Goal: Information Seeking & Learning: Find contact information

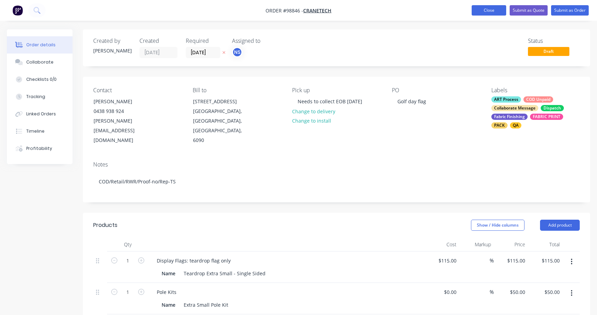
click at [480, 7] on button "Close" at bounding box center [488, 10] width 35 height 10
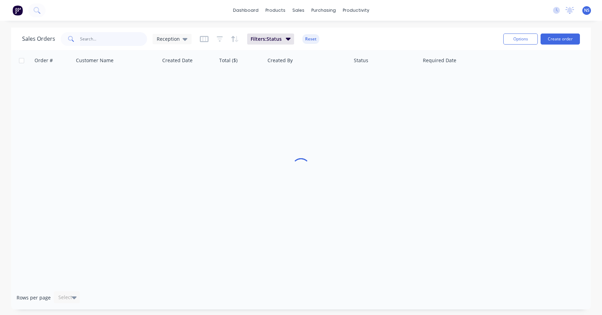
click at [95, 39] on input "text" at bounding box center [113, 39] width 67 height 14
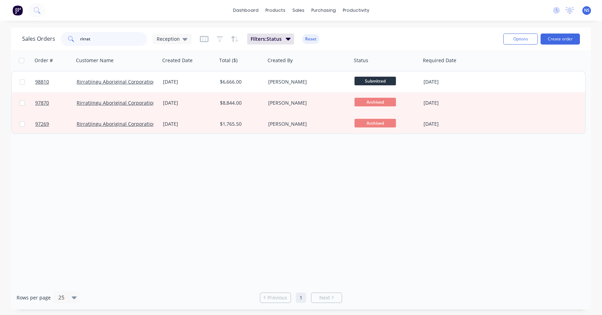
type input "rirrat"
drag, startPoint x: 107, startPoint y: 40, endPoint x: 72, endPoint y: 31, distance: 35.7
click at [71, 31] on div "Sales Orders rirrat Reception Filters: Status Reset" at bounding box center [260, 38] width 476 height 17
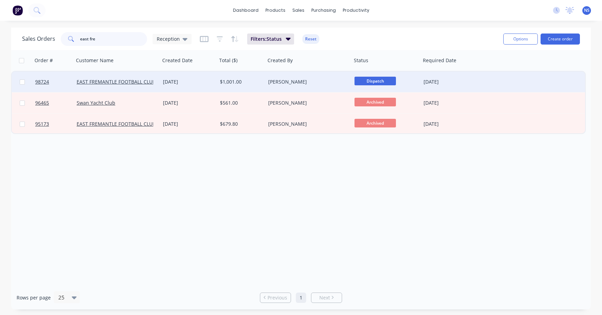
type input "east fre"
click at [202, 82] on div "[DATE]" at bounding box center [188, 81] width 51 height 7
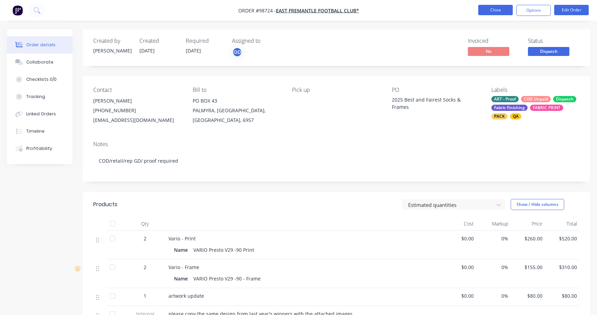
click at [496, 10] on button "Close" at bounding box center [495, 10] width 35 height 10
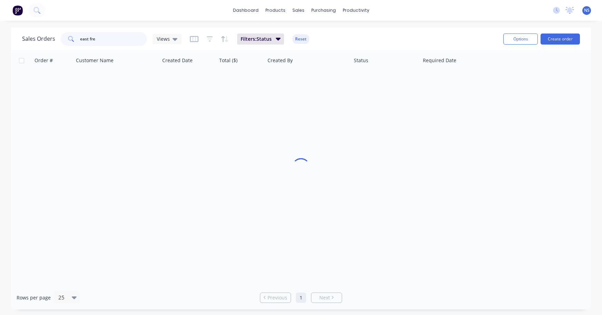
click at [109, 37] on input "east fre" at bounding box center [113, 39] width 67 height 14
type input "e"
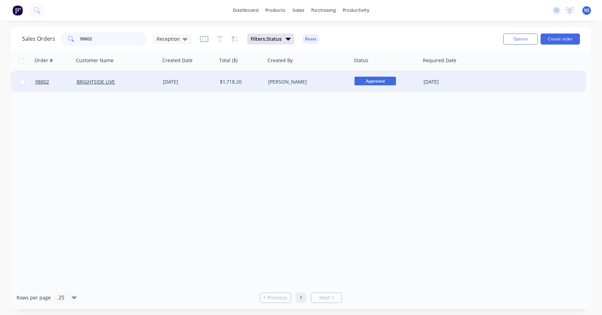
type input "98802"
click at [146, 85] on div "BRIGHTSIDE LIVE" at bounding box center [115, 81] width 77 height 7
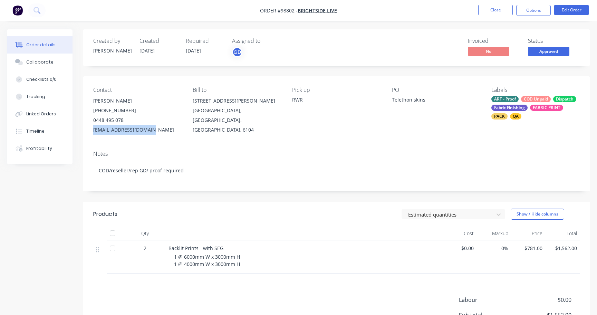
drag, startPoint x: 91, startPoint y: 129, endPoint x: 148, endPoint y: 131, distance: 56.3
click at [149, 131] on div "Contact [PERSON_NAME] [PHONE_NUMBER] [EMAIL_ADDRESS][DOMAIN_NAME] Bill to [STRE…" at bounding box center [336, 110] width 507 height 69
copy div "[EMAIL_ADDRESS][DOMAIN_NAME]"
click at [484, 11] on button "Close" at bounding box center [495, 10] width 35 height 10
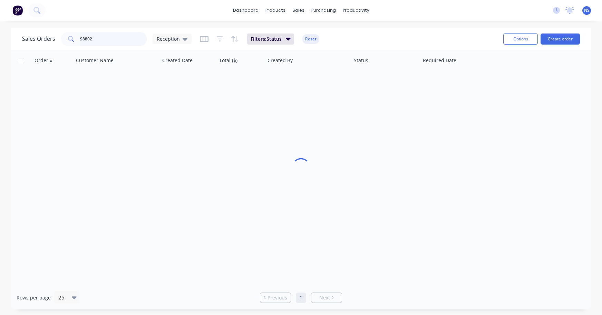
click at [119, 41] on input "98802" at bounding box center [113, 39] width 67 height 14
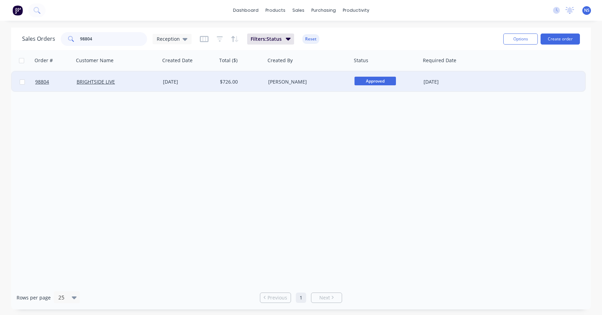
type input "98804"
click at [139, 78] on div "BRIGHTSIDE LIVE" at bounding box center [115, 81] width 77 height 7
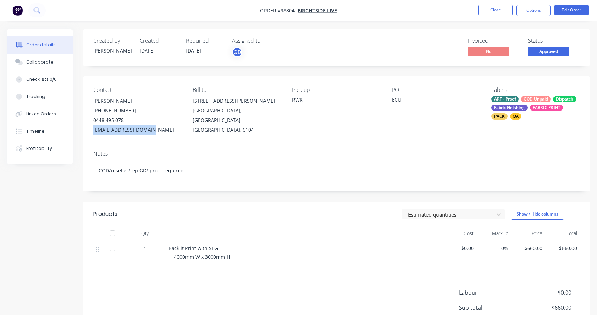
drag, startPoint x: 92, startPoint y: 130, endPoint x: 143, endPoint y: 131, distance: 50.7
click at [144, 130] on div "Contact [PERSON_NAME] [PHONE_NUMBER] [EMAIL_ADDRESS][DOMAIN_NAME] Bill to [STRE…" at bounding box center [336, 110] width 507 height 69
copy div "[EMAIL_ADDRESS][DOMAIN_NAME]"
click at [42, 61] on div "Collaborate" at bounding box center [39, 62] width 27 height 6
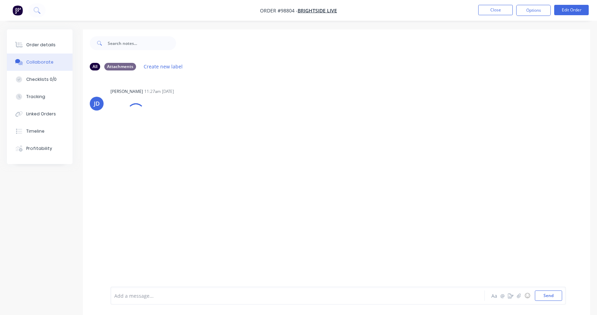
click at [140, 294] on div at bounding box center [282, 295] width 335 height 7
click at [496, 8] on button "Close" at bounding box center [495, 10] width 35 height 10
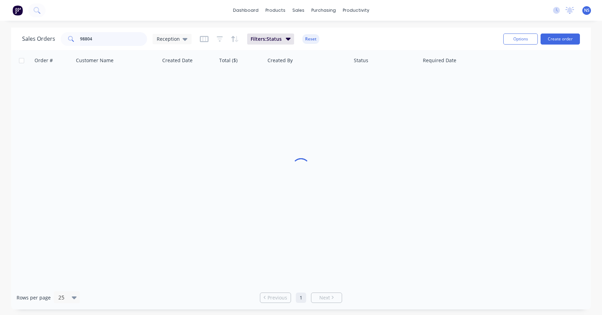
click at [112, 41] on input "98804" at bounding box center [113, 39] width 67 height 14
type input "98802"
click at [193, 82] on div "[DATE]" at bounding box center [188, 81] width 51 height 7
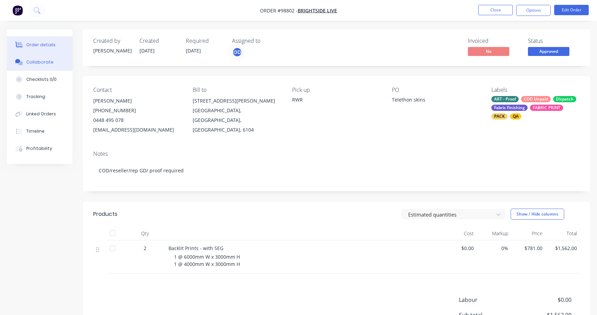
click at [30, 66] on button "Collaborate" at bounding box center [40, 61] width 66 height 17
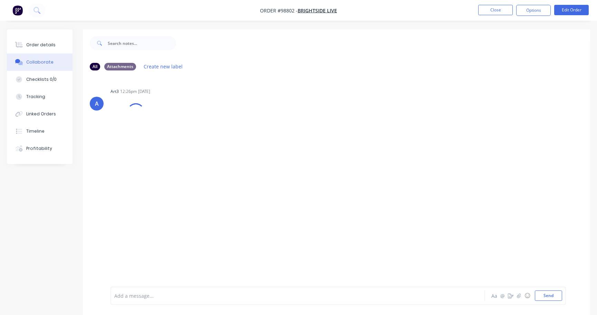
click at [124, 289] on div "Add a message... Aa @ ☺ Send" at bounding box center [337, 295] width 455 height 18
click at [124, 297] on div at bounding box center [282, 295] width 335 height 7
click at [498, 9] on button "Close" at bounding box center [495, 10] width 35 height 10
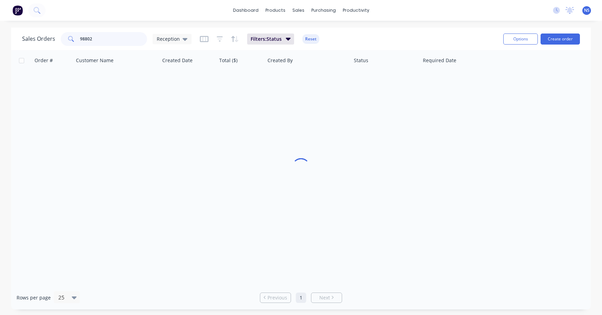
drag, startPoint x: 123, startPoint y: 41, endPoint x: 60, endPoint y: 36, distance: 62.7
click at [61, 36] on div "98802" at bounding box center [104, 39] width 86 height 14
drag, startPoint x: 110, startPoint y: 40, endPoint x: 70, endPoint y: 33, distance: 40.9
click at [71, 33] on div "cricket wa" at bounding box center [104, 39] width 86 height 14
click at [86, 37] on input "wa cricket" at bounding box center [113, 39] width 67 height 14
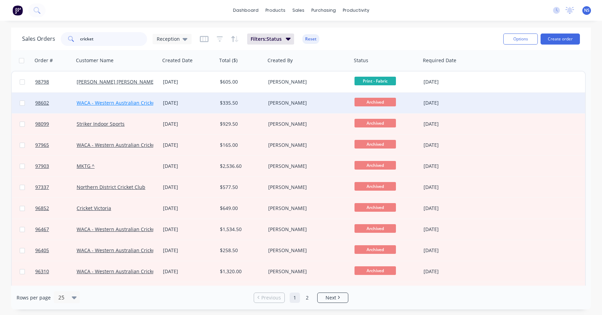
type input "cricket"
click at [136, 101] on link "WACA - Western Australian Cricket Association ^" at bounding box center [133, 102] width 112 height 7
click at [201, 103] on div "[DATE]" at bounding box center [188, 102] width 51 height 7
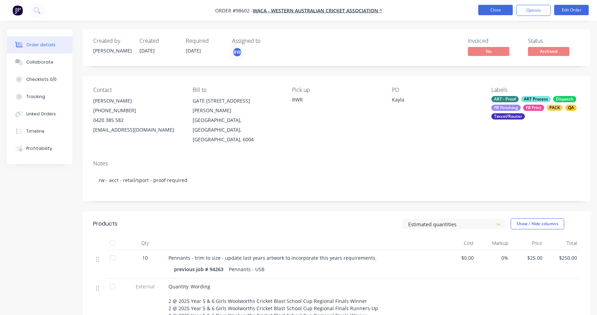
click at [496, 9] on button "Close" at bounding box center [495, 10] width 35 height 10
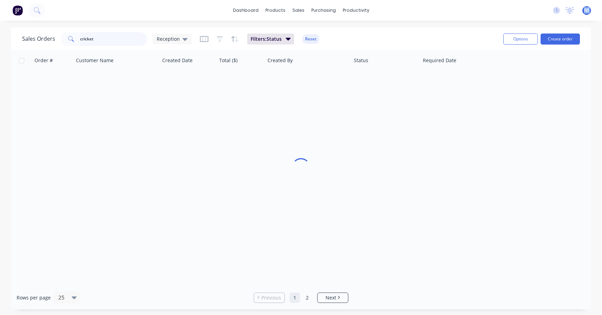
click at [110, 39] on input "cricket" at bounding box center [113, 39] width 67 height 14
click at [80, 33] on input "cricket" at bounding box center [113, 39] width 67 height 14
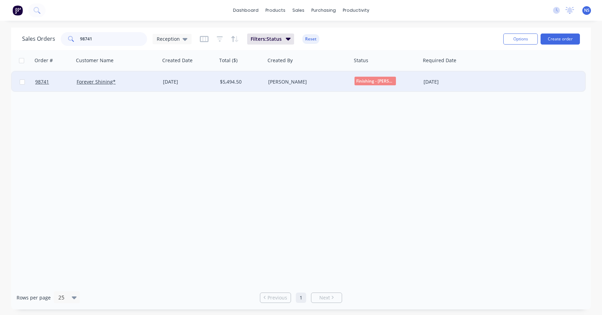
type input "98741"
click at [135, 81] on div "Forever Shining*" at bounding box center [115, 81] width 77 height 7
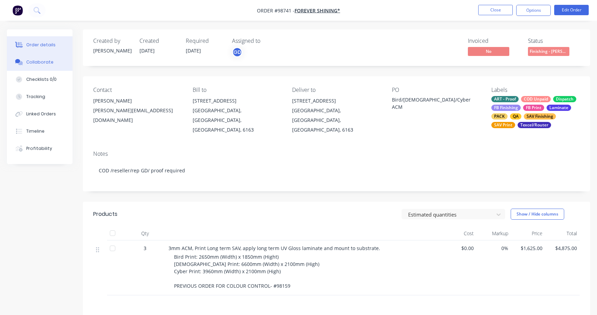
click at [49, 62] on div "Collaborate" at bounding box center [39, 62] width 27 height 6
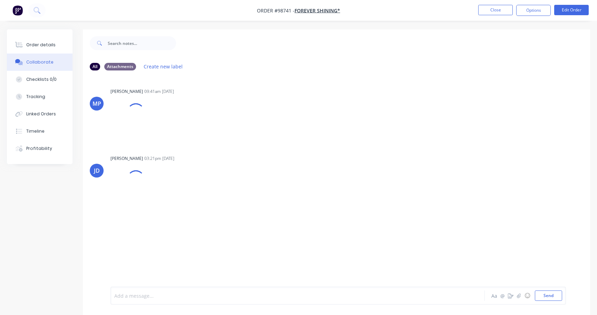
click at [163, 292] on div at bounding box center [282, 295] width 335 height 7
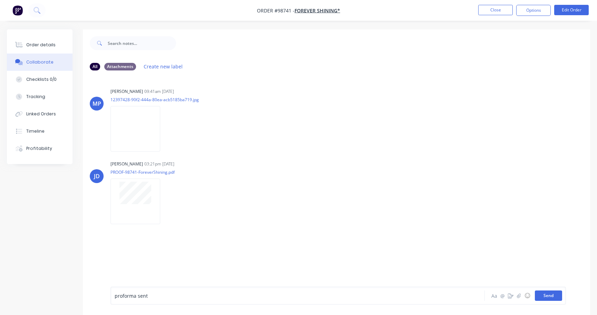
click at [547, 292] on button "Send" at bounding box center [548, 295] width 27 height 10
click at [498, 10] on button "Close" at bounding box center [495, 10] width 35 height 10
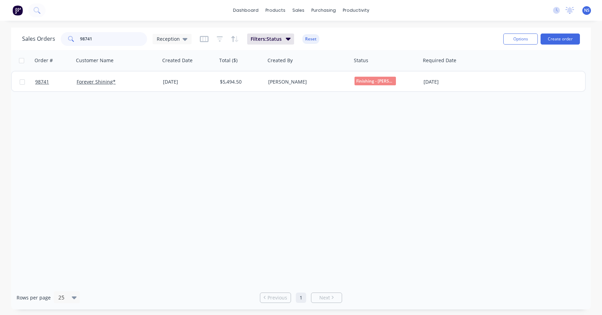
click at [96, 37] on input "98741" at bounding box center [113, 39] width 67 height 14
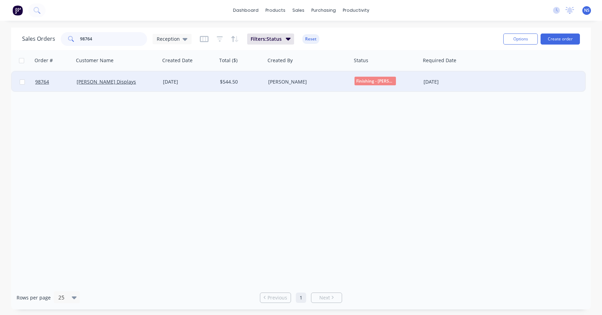
type input "98764"
click at [200, 78] on div "[DATE]" at bounding box center [188, 81] width 51 height 7
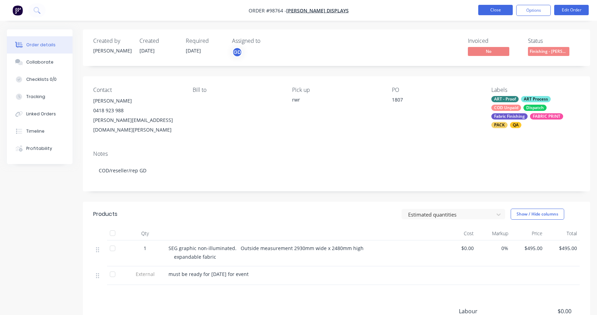
click at [497, 10] on button "Close" at bounding box center [495, 10] width 35 height 10
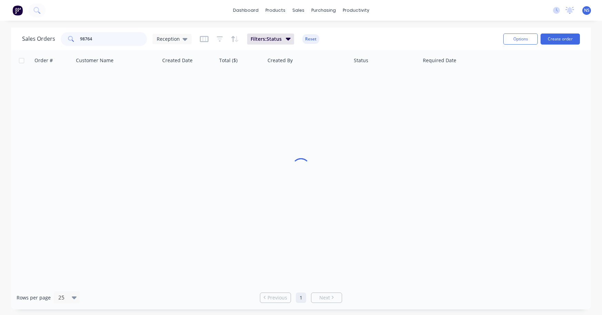
drag, startPoint x: 106, startPoint y: 39, endPoint x: 49, endPoint y: 29, distance: 58.2
click at [49, 29] on div "Sales Orders 98764 Reception Filters: Status Reset Options Create order" at bounding box center [301, 39] width 580 height 22
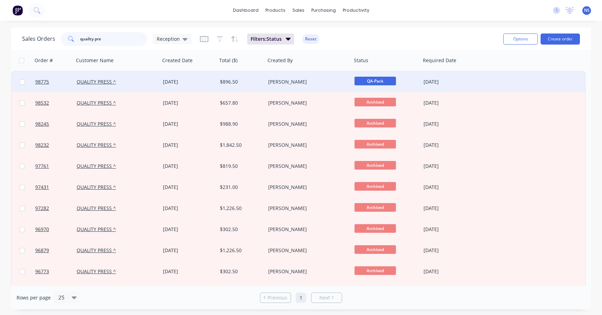
type input "quality pre"
click at [247, 81] on div "$896.50" at bounding box center [240, 81] width 41 height 7
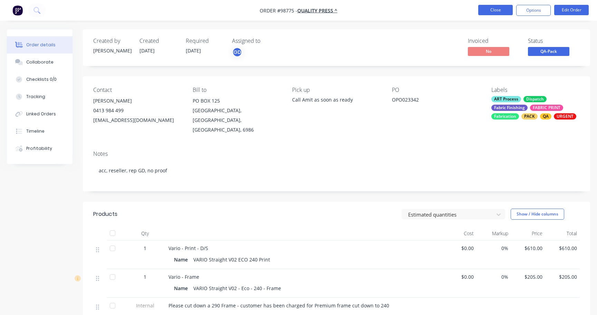
click at [489, 8] on button "Close" at bounding box center [495, 10] width 35 height 10
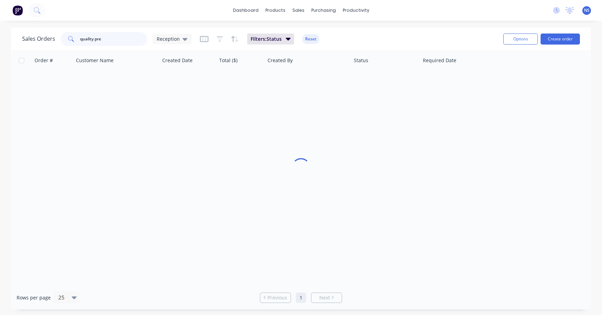
drag, startPoint x: 115, startPoint y: 39, endPoint x: 52, endPoint y: 30, distance: 64.1
click at [52, 30] on div "Sales Orders quality pre Reception Filters: Status Reset" at bounding box center [260, 38] width 476 height 17
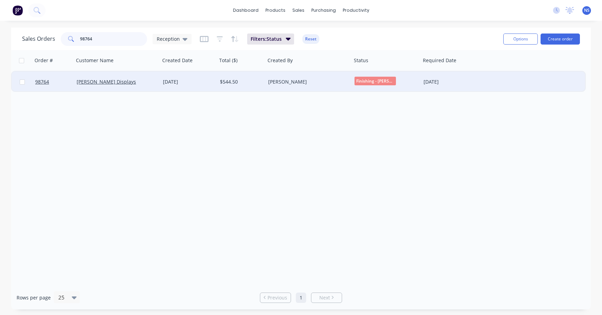
type input "98764"
click at [207, 85] on div "[DATE]" at bounding box center [188, 81] width 51 height 7
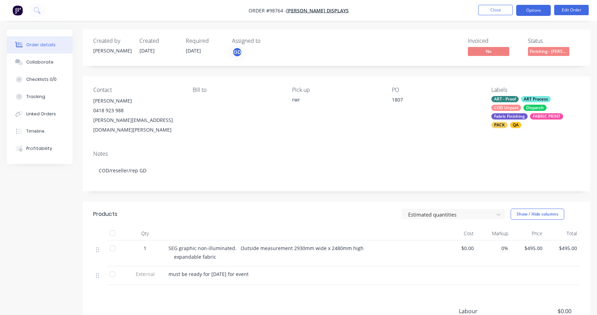
click at [532, 10] on button "Options" at bounding box center [533, 10] width 35 height 11
click at [527, 12] on button "Options" at bounding box center [533, 10] width 35 height 11
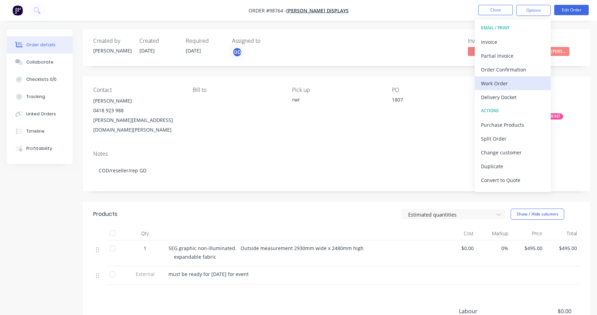
click at [499, 81] on div "Work Order" at bounding box center [512, 83] width 63 height 10
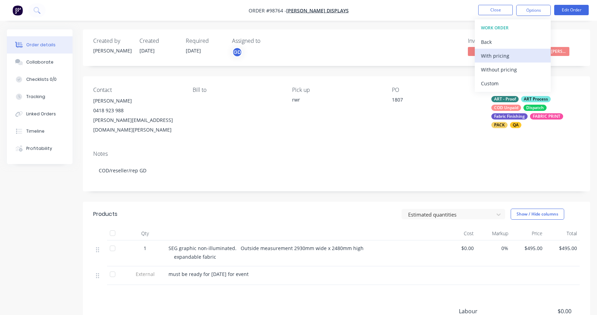
click at [499, 55] on div "With pricing" at bounding box center [512, 56] width 63 height 10
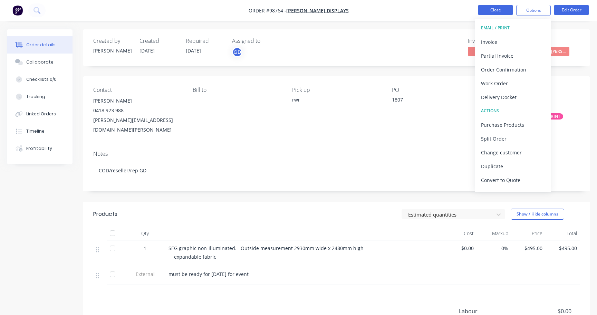
click at [493, 12] on button "Close" at bounding box center [495, 10] width 35 height 10
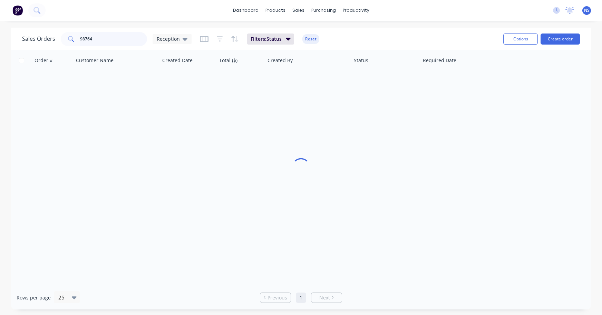
click at [104, 42] on input "98764" at bounding box center [113, 39] width 67 height 14
drag, startPoint x: 101, startPoint y: 38, endPoint x: 50, endPoint y: 33, distance: 51.6
click at [50, 33] on div "Sales Orders 98764 Reception" at bounding box center [106, 39] width 169 height 14
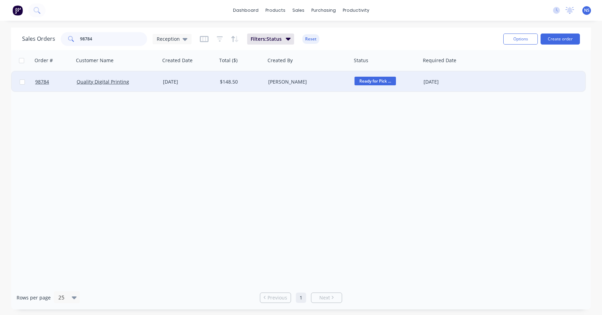
type input "98784"
click at [151, 84] on div "Quality Digital Printing" at bounding box center [115, 81] width 77 height 7
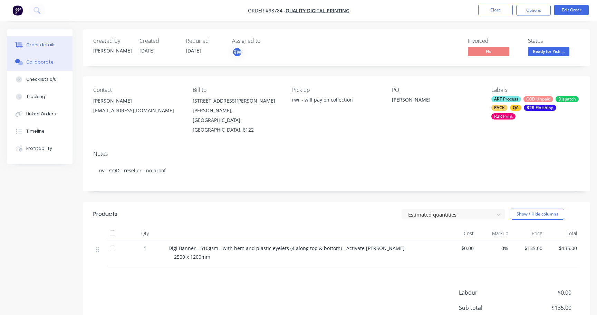
click at [46, 60] on div "Collaborate" at bounding box center [39, 62] width 27 height 6
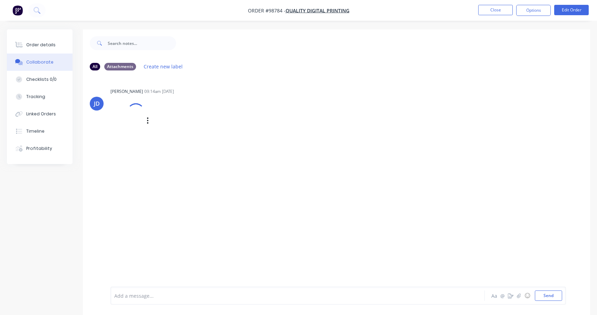
scroll to position [1, 0]
click at [164, 291] on div "Add a message..." at bounding box center [282, 295] width 336 height 10
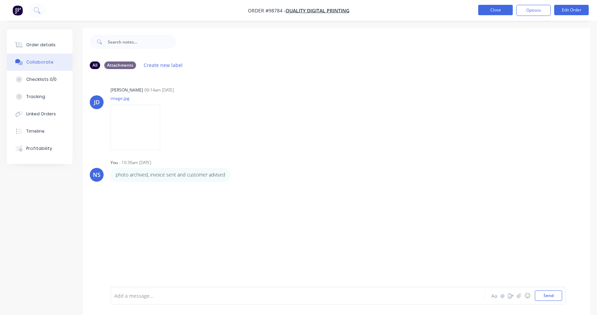
click at [492, 8] on button "Close" at bounding box center [495, 10] width 35 height 10
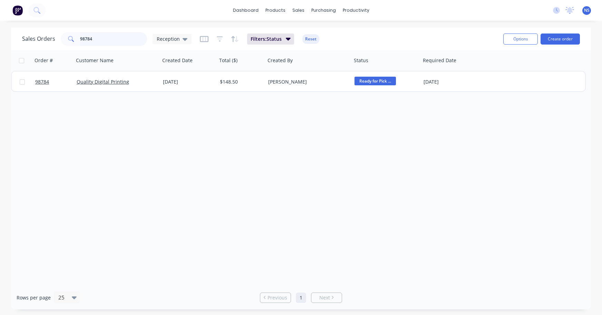
click at [102, 39] on input "98784" at bounding box center [113, 39] width 67 height 14
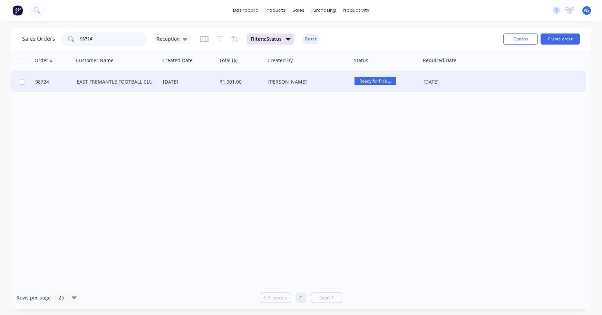
type input "98724"
click at [218, 83] on div "$1,001.00" at bounding box center [241, 81] width 48 height 21
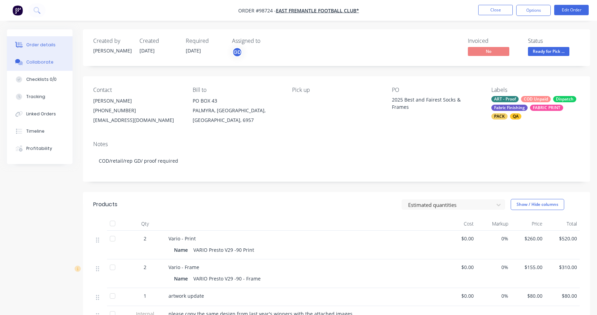
click at [43, 61] on div "Collaborate" at bounding box center [39, 62] width 27 height 6
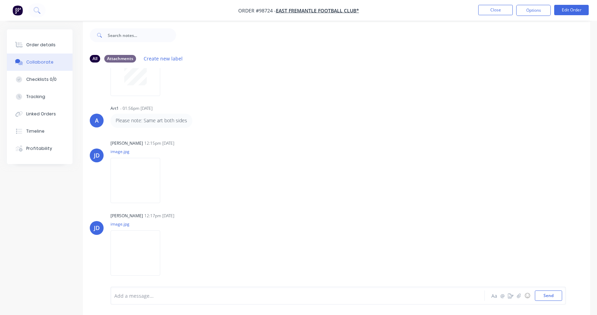
scroll to position [10, 0]
click at [278, 301] on div "Add a message... Aa @ ☺ Send" at bounding box center [337, 295] width 455 height 18
click at [252, 296] on div at bounding box center [282, 295] width 335 height 7
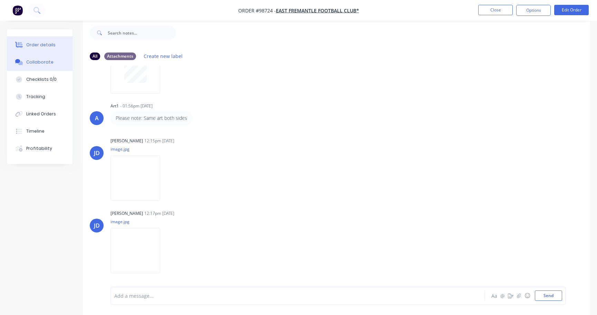
click at [46, 44] on div "Order details" at bounding box center [40, 45] width 29 height 6
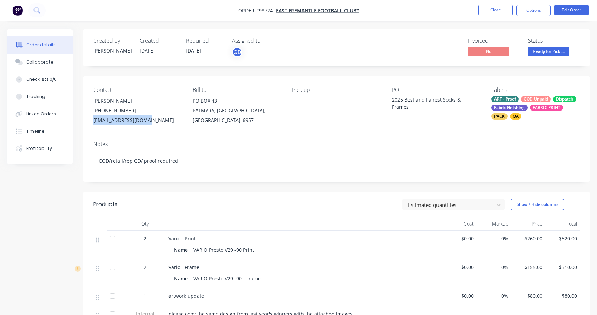
drag, startPoint x: 91, startPoint y: 120, endPoint x: 131, endPoint y: 119, distance: 40.0
click at [147, 119] on div "Contact [PERSON_NAME] [PHONE_NUMBER] [EMAIL_ADDRESS][DOMAIN_NAME] Bill to [GEOG…" at bounding box center [336, 105] width 507 height 59
copy div "[EMAIL_ADDRESS][DOMAIN_NAME]"
click at [495, 9] on button "Close" at bounding box center [495, 10] width 35 height 10
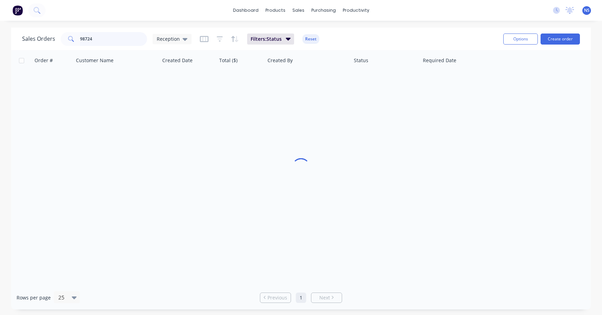
click at [105, 40] on input "98724" at bounding box center [113, 39] width 67 height 14
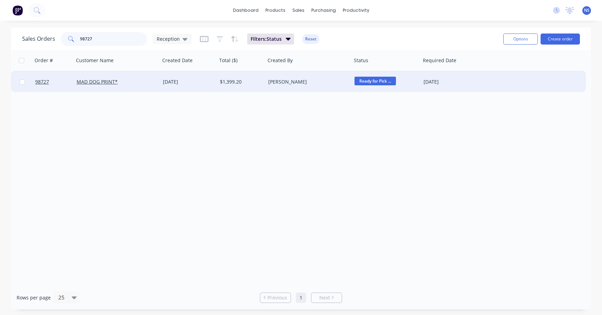
type input "98727"
click at [142, 86] on div "MAD DOG PRINT*" at bounding box center [117, 81] width 86 height 21
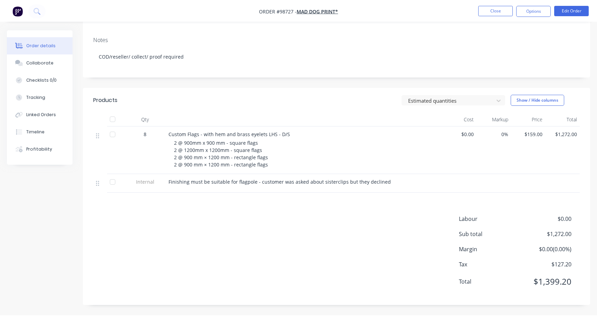
scroll to position [113, 0]
click at [40, 62] on div "Collaborate" at bounding box center [39, 62] width 27 height 6
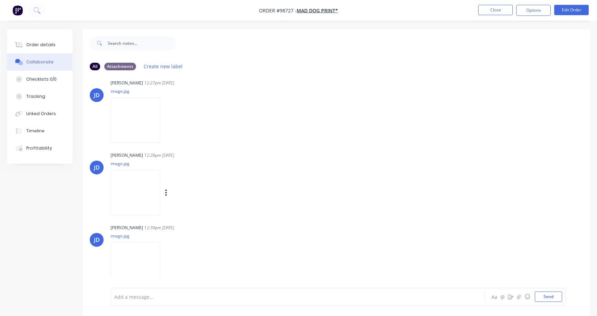
scroll to position [84, 0]
click at [147, 296] on div at bounding box center [282, 297] width 335 height 7
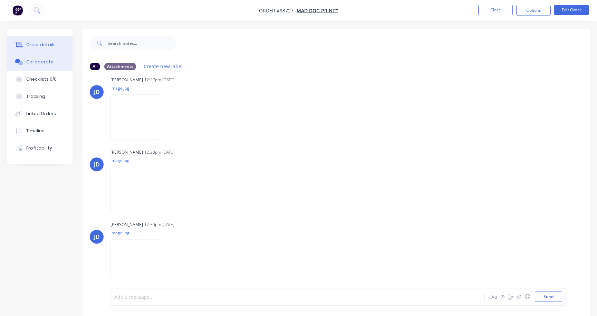
click at [39, 43] on div "Order details" at bounding box center [40, 45] width 29 height 6
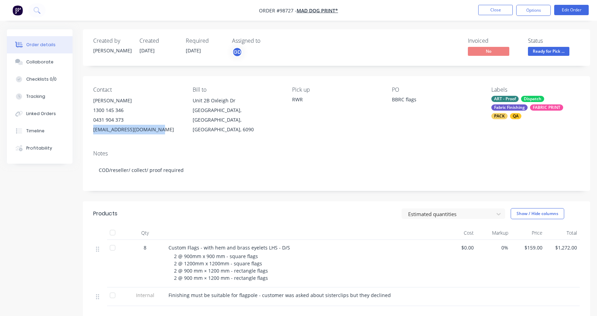
drag, startPoint x: 92, startPoint y: 129, endPoint x: 150, endPoint y: 131, distance: 58.0
click at [158, 132] on div "Contact [PERSON_NAME] [PHONE_NUMBER] [EMAIL_ADDRESS][DOMAIN_NAME] Bill to [GEOG…" at bounding box center [336, 110] width 507 height 69
copy div "[EMAIL_ADDRESS][DOMAIN_NAME]"
click at [498, 10] on button "Close" at bounding box center [495, 10] width 35 height 10
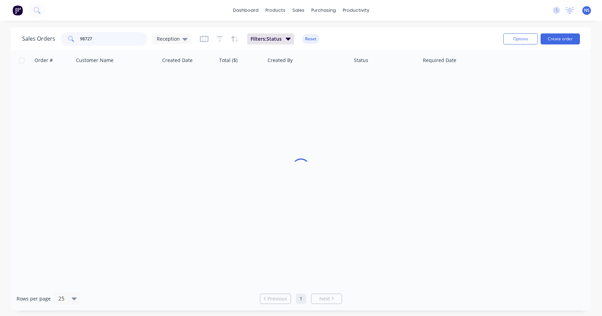
click at [127, 38] on input "98727" at bounding box center [113, 39] width 67 height 14
drag, startPoint x: 177, startPoint y: 49, endPoint x: 78, endPoint y: 29, distance: 101.4
click at [78, 29] on div "Sales Orders 98727 Reception Filters: Status Reset Options Create order Order #…" at bounding box center [301, 169] width 580 height 283
click at [123, 41] on input "98727" at bounding box center [113, 39] width 67 height 14
drag, startPoint x: 115, startPoint y: 40, endPoint x: 70, endPoint y: 34, distance: 44.6
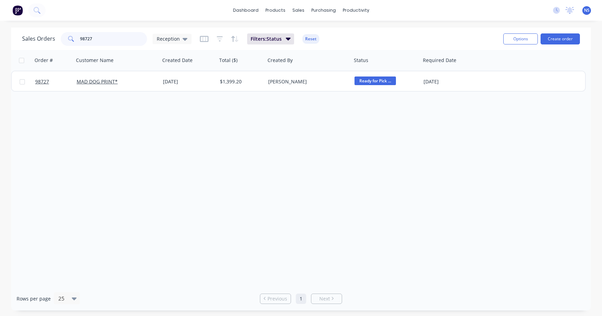
click at [72, 35] on div "98727" at bounding box center [104, 39] width 86 height 14
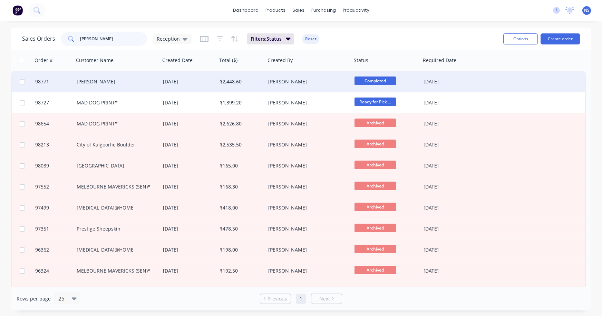
type input "[PERSON_NAME]"
click at [132, 82] on div "[PERSON_NAME]" at bounding box center [115, 81] width 77 height 7
